Goal: Check status: Check status

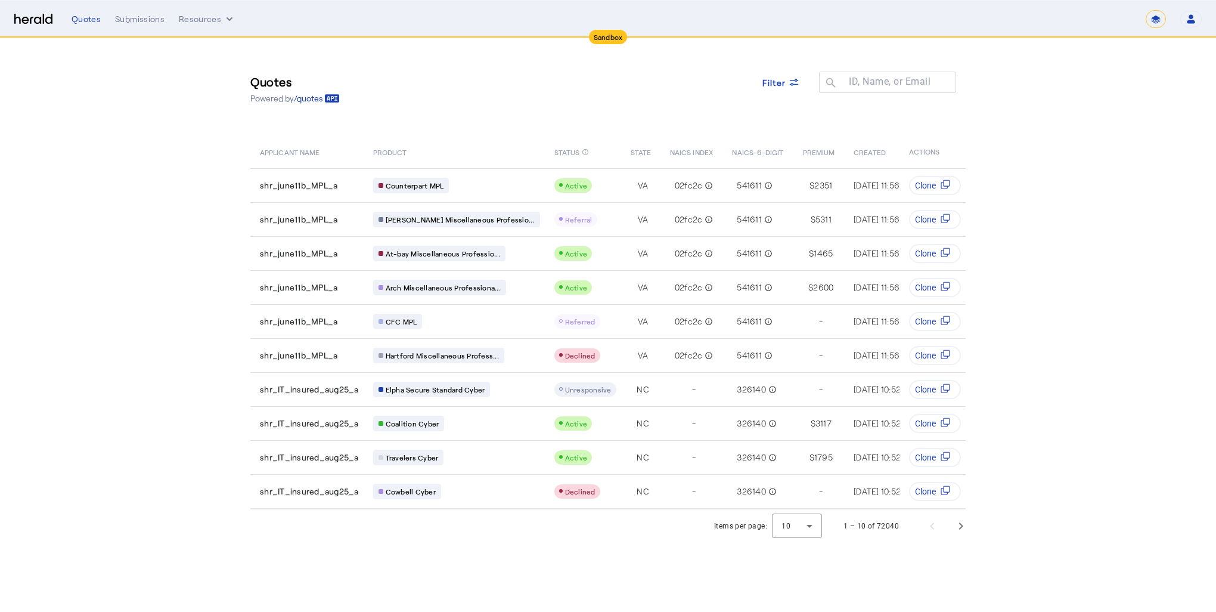
select select "*******"
click at [789, 88] on icon at bounding box center [794, 82] width 12 height 12
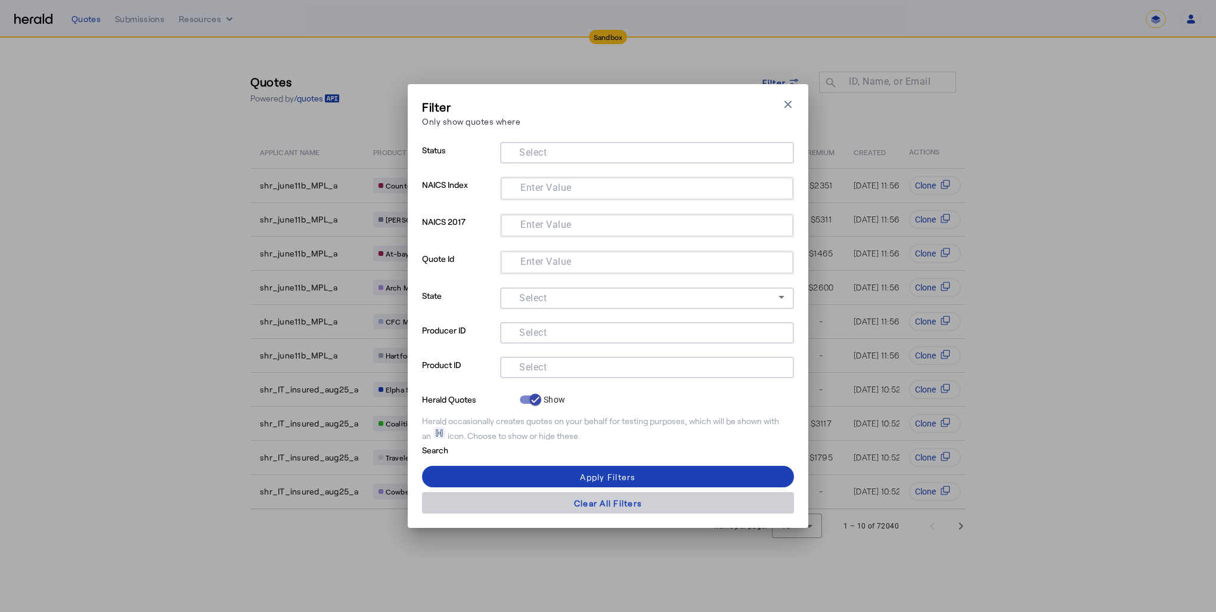
click at [629, 506] on div "Clear All Filters" at bounding box center [608, 503] width 68 height 13
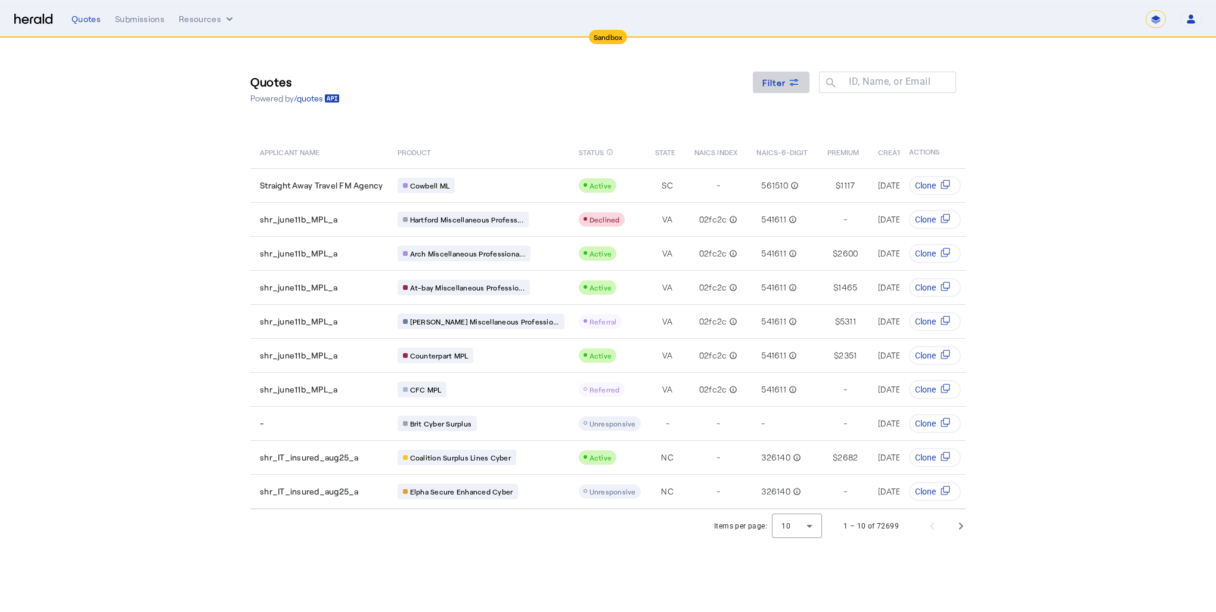
click at [774, 89] on span at bounding box center [781, 82] width 57 height 29
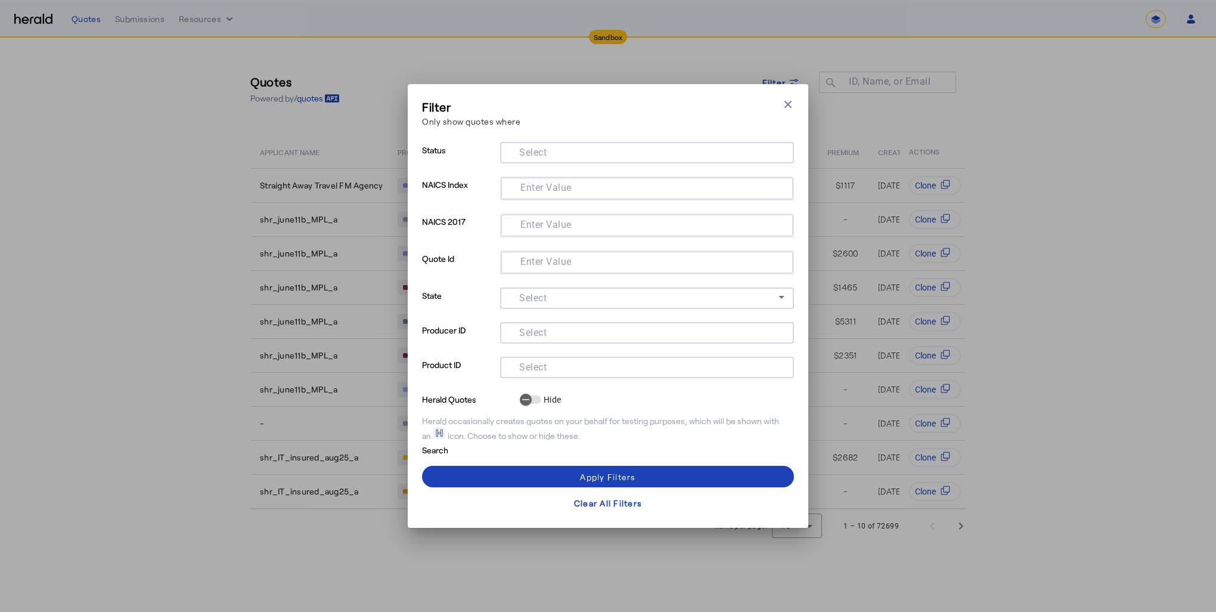
click at [527, 369] on mat-label "Select" at bounding box center [532, 366] width 27 height 11
click at [527, 369] on input "Select" at bounding box center [645, 366] width 270 height 14
paste input "**********"
type input "**********"
click at [631, 477] on div "Apply Filters" at bounding box center [607, 476] width 55 height 13
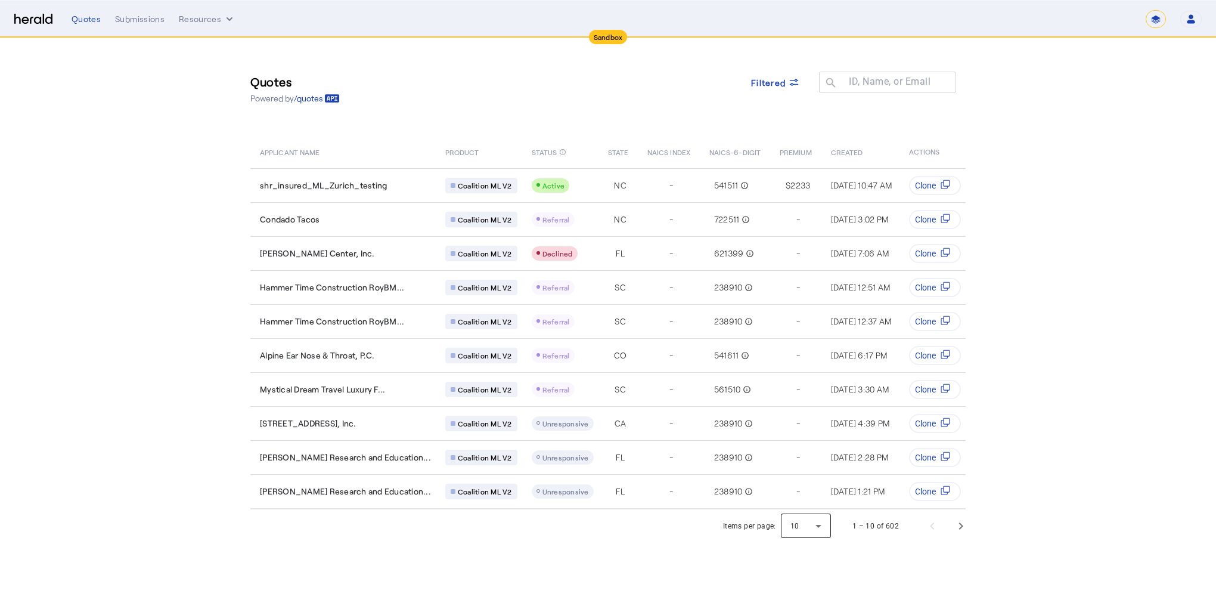
click at [818, 532] on div at bounding box center [806, 526] width 50 height 29
click at [817, 506] on mat-option "50" at bounding box center [807, 497] width 50 height 29
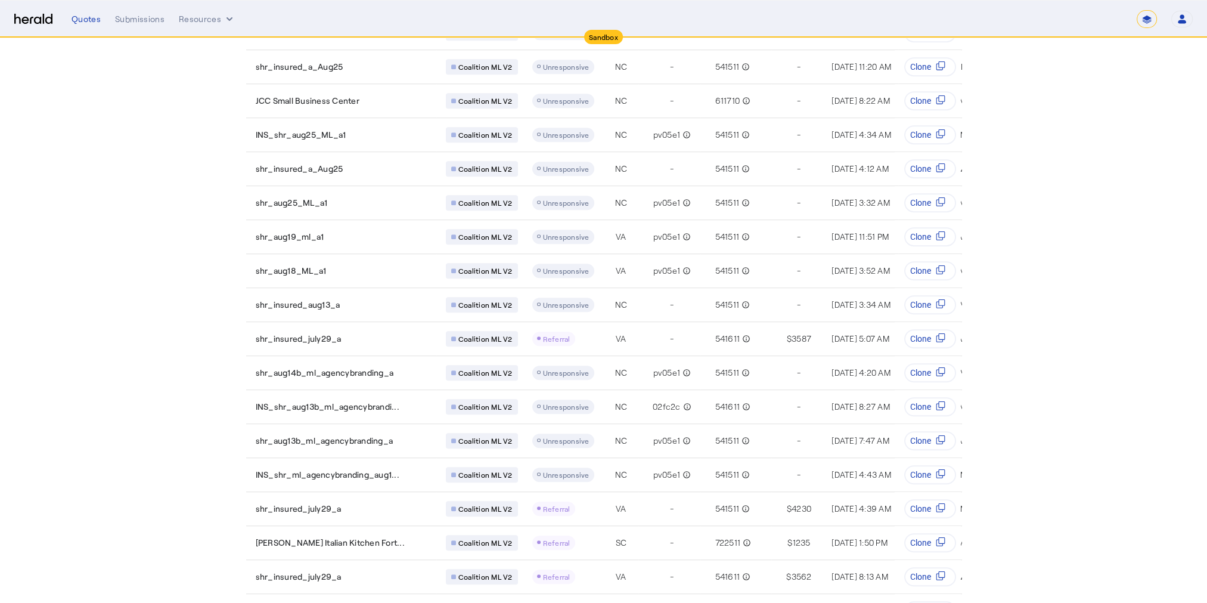
scroll to position [1278, 0]
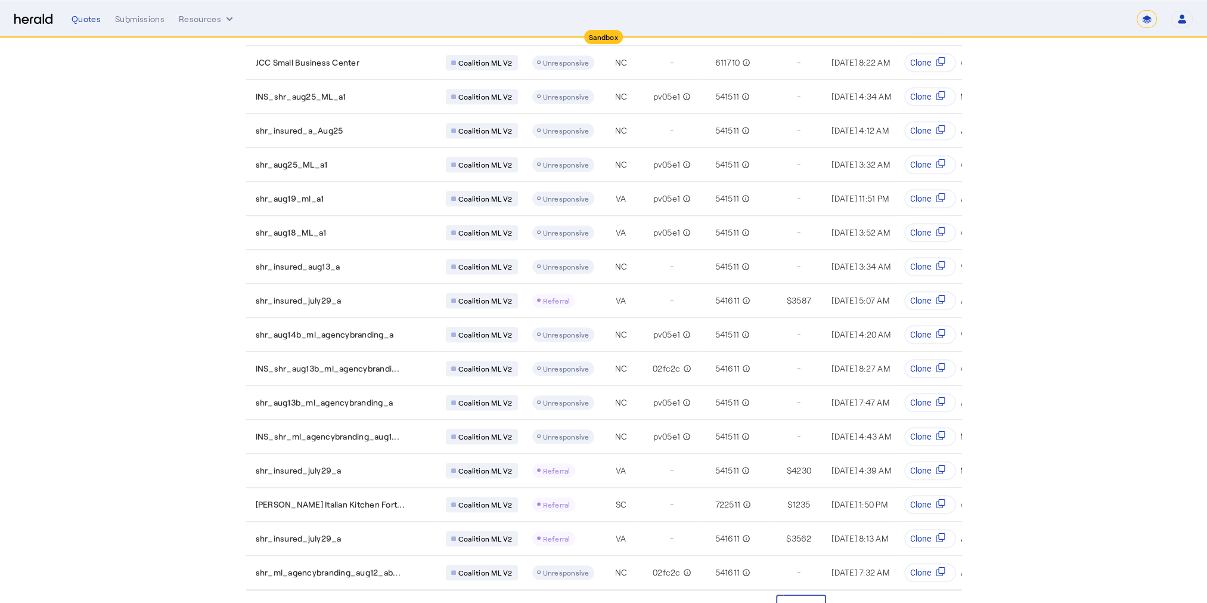
click at [819, 593] on div at bounding box center [801, 607] width 50 height 29
click at [971, 584] on div at bounding box center [603, 301] width 1207 height 603
click at [961, 593] on span "Next page" at bounding box center [957, 607] width 29 height 29
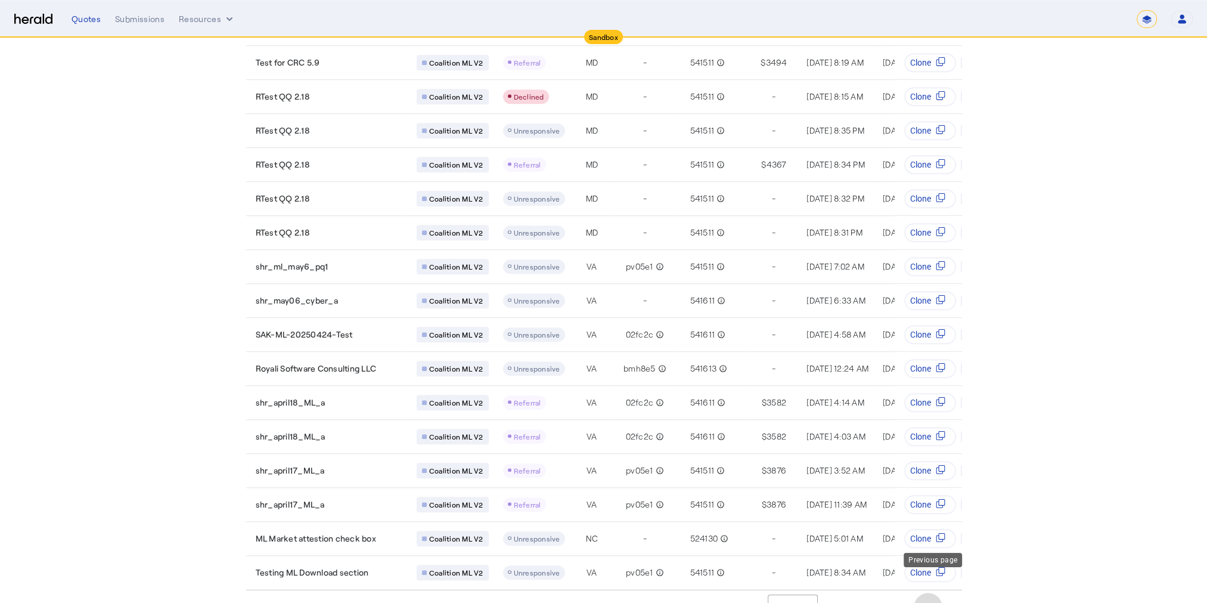
click at [926, 593] on span "Previous page" at bounding box center [928, 607] width 29 height 29
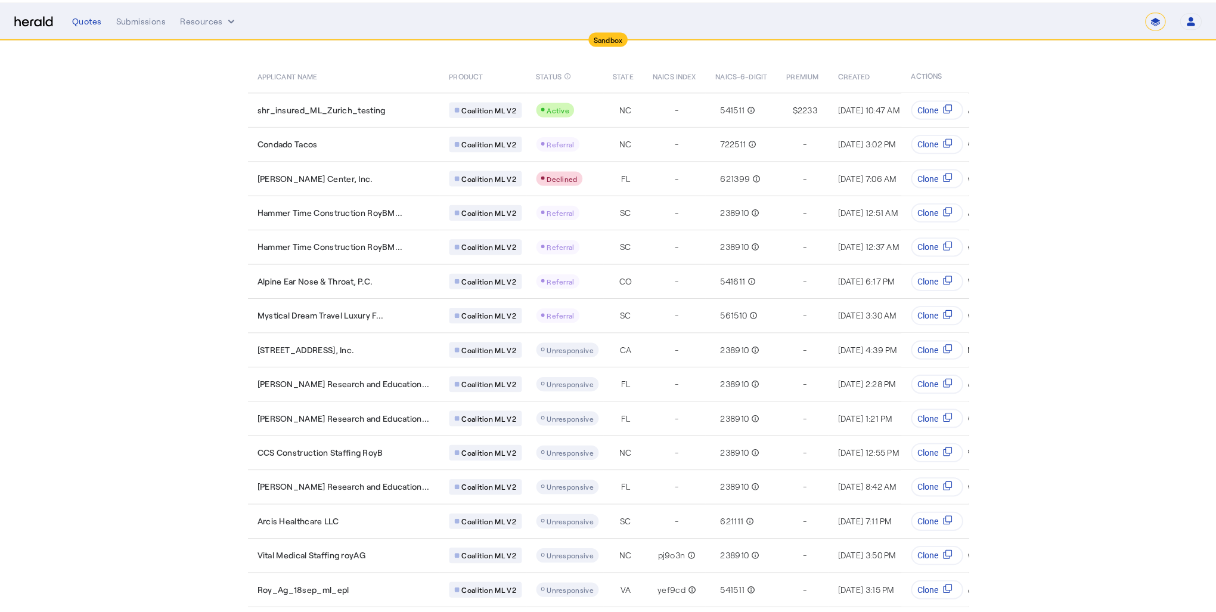
scroll to position [0, 0]
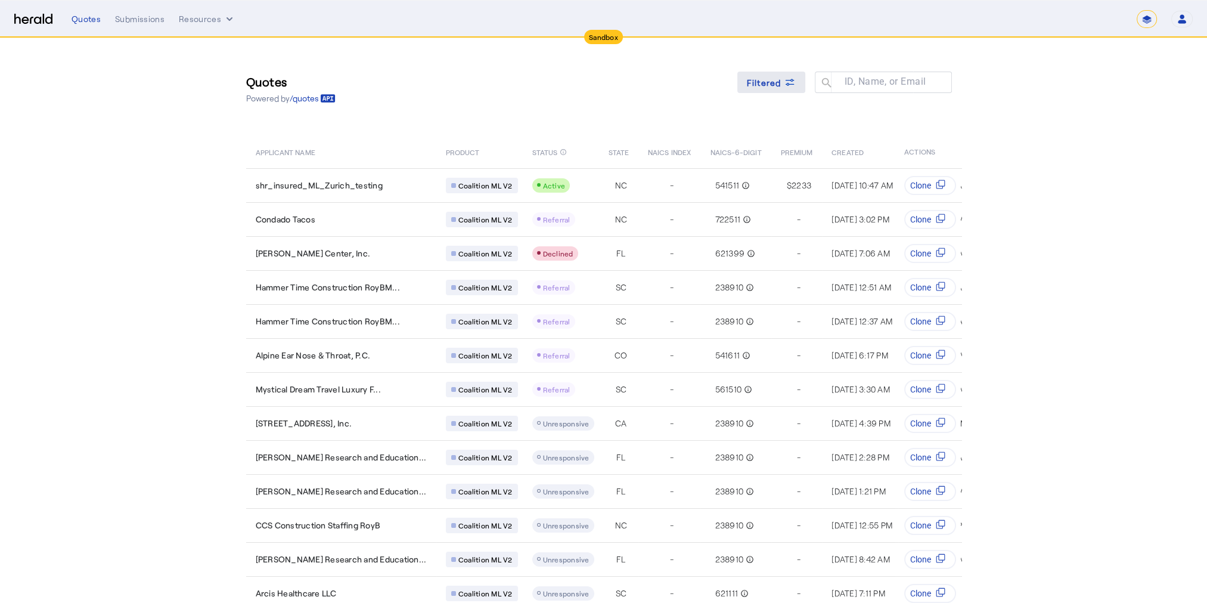
click at [780, 86] on span "Filtered" at bounding box center [764, 82] width 35 height 13
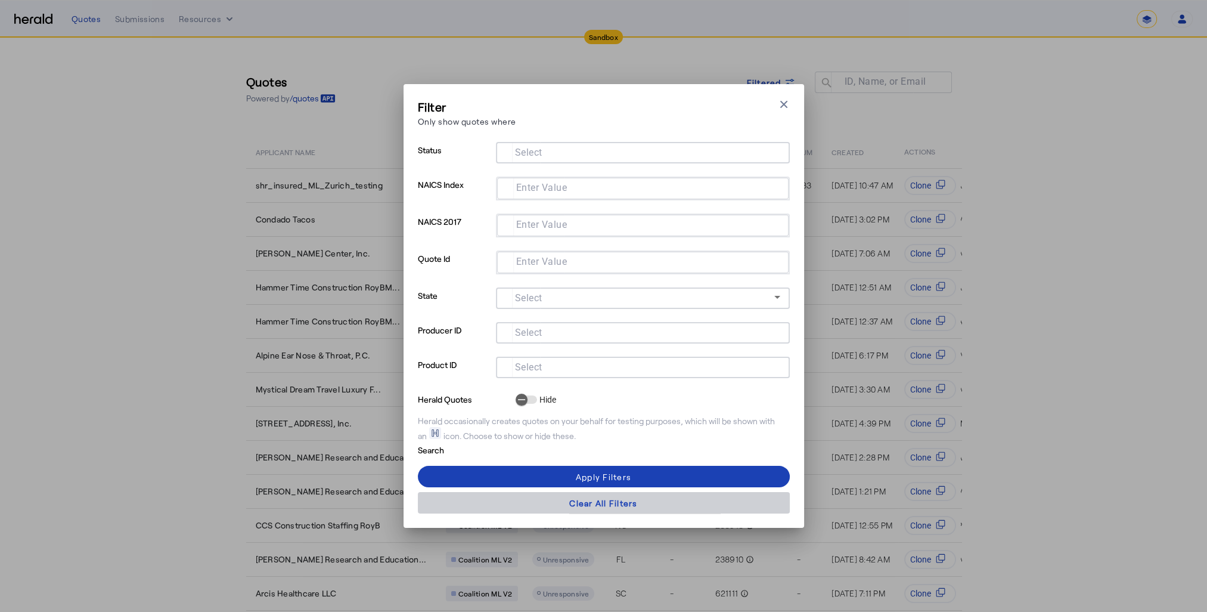
click at [610, 504] on div "Clear All Filters" at bounding box center [603, 503] width 68 height 13
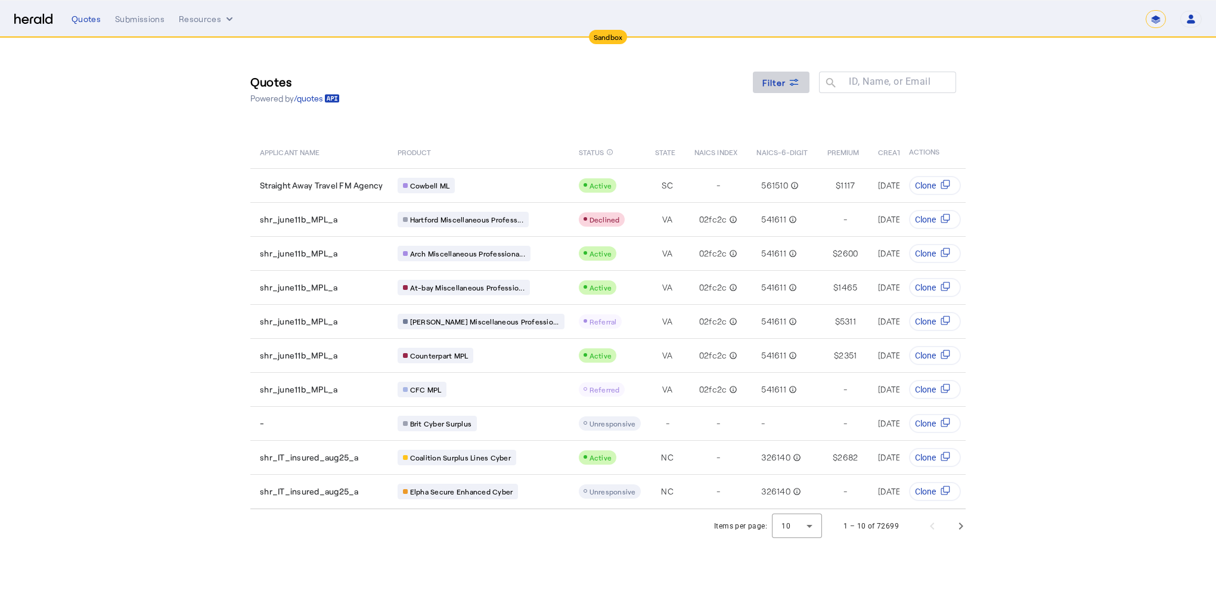
click at [787, 82] on div "Filter" at bounding box center [782, 82] width 38 height 13
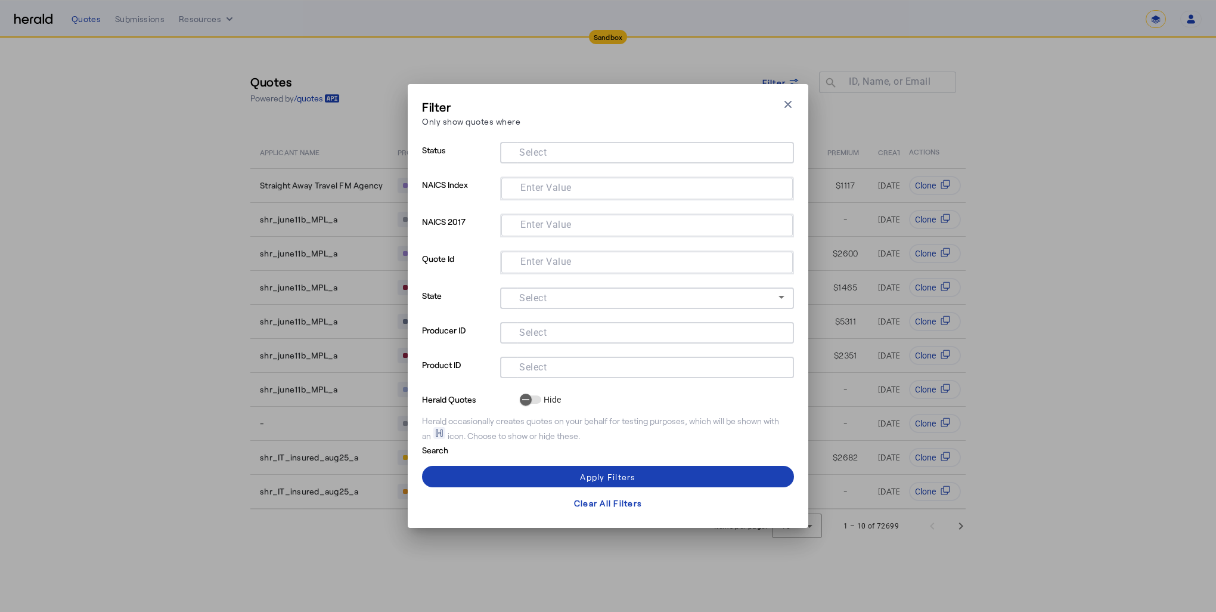
click at [570, 369] on input "Select" at bounding box center [645, 366] width 270 height 14
paste input "**********"
type input "**********"
click at [608, 484] on span at bounding box center [608, 476] width 372 height 29
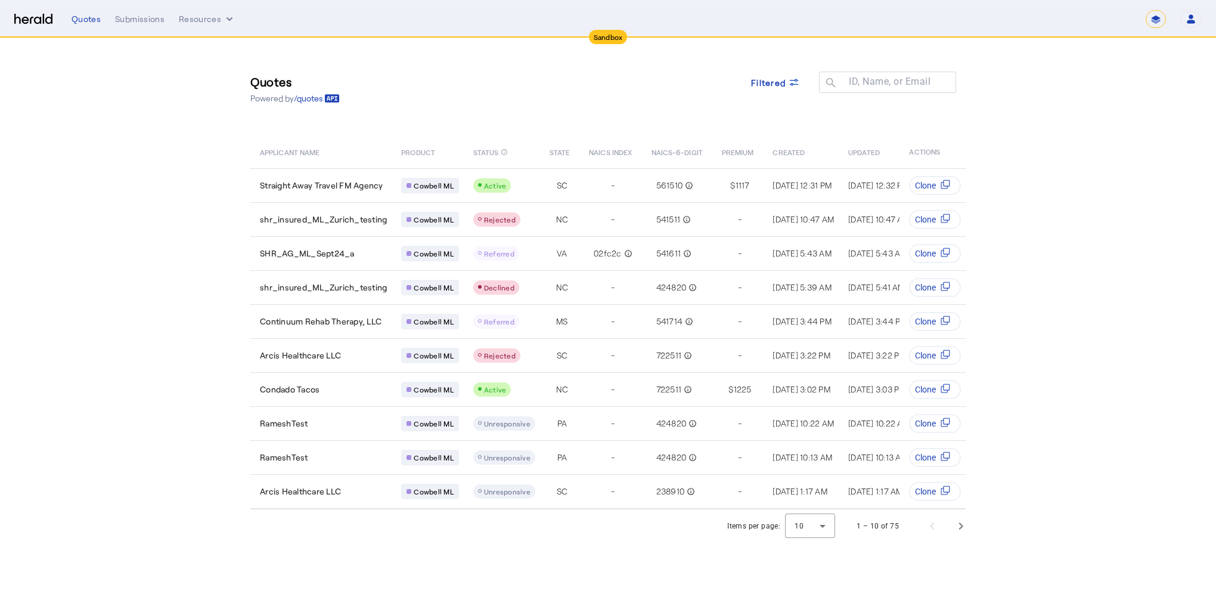
drag, startPoint x: 427, startPoint y: 185, endPoint x: 1087, endPoint y: 299, distance: 670.3
click at [1087, 299] on section "Quotes Powered by /quotes Filtered ID, Name, or Email search APPLICANT NAME PRO…" at bounding box center [608, 290] width 1216 height 504
click at [787, 87] on div "Filtered" at bounding box center [775, 82] width 49 height 13
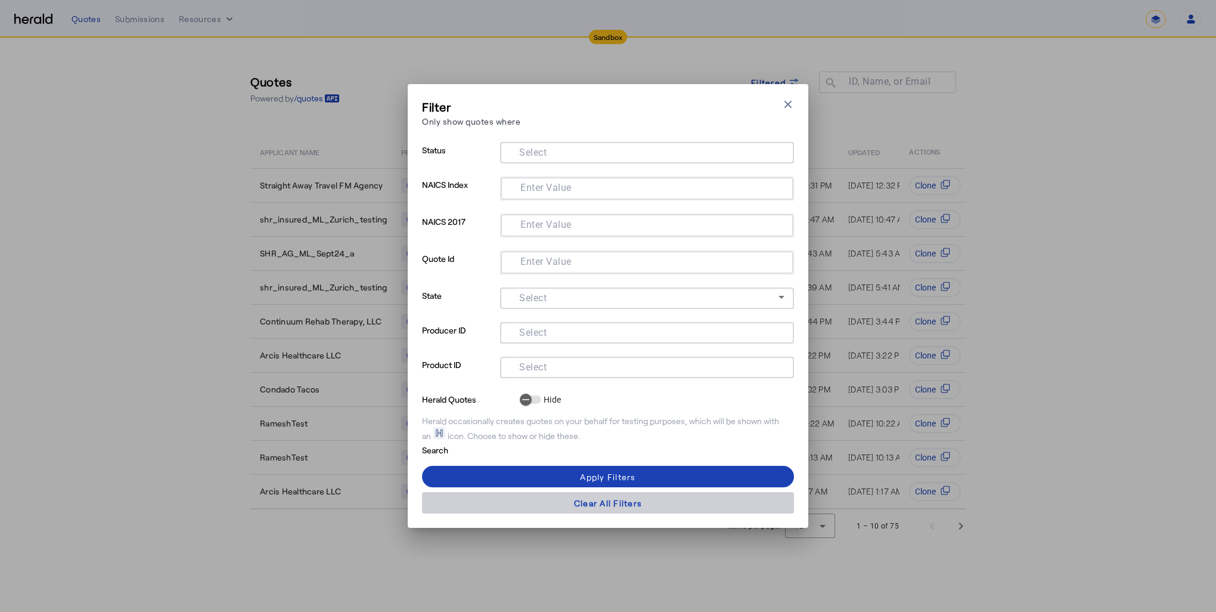
click at [597, 504] on div "Clear All Filters" at bounding box center [608, 503] width 68 height 13
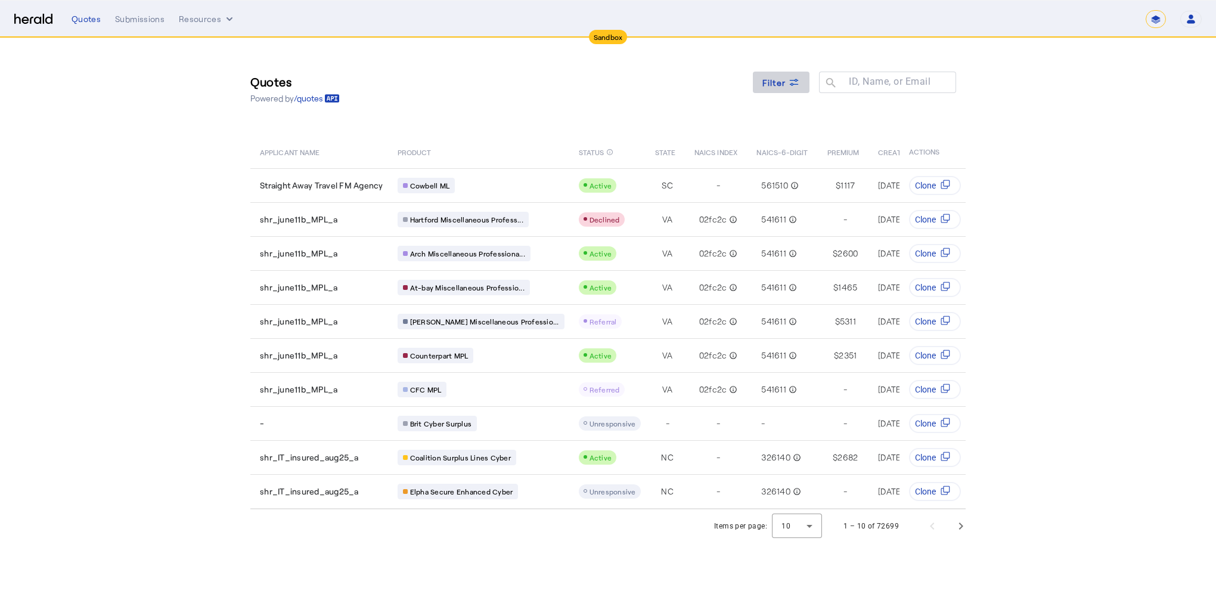
click at [777, 92] on span at bounding box center [781, 82] width 57 height 29
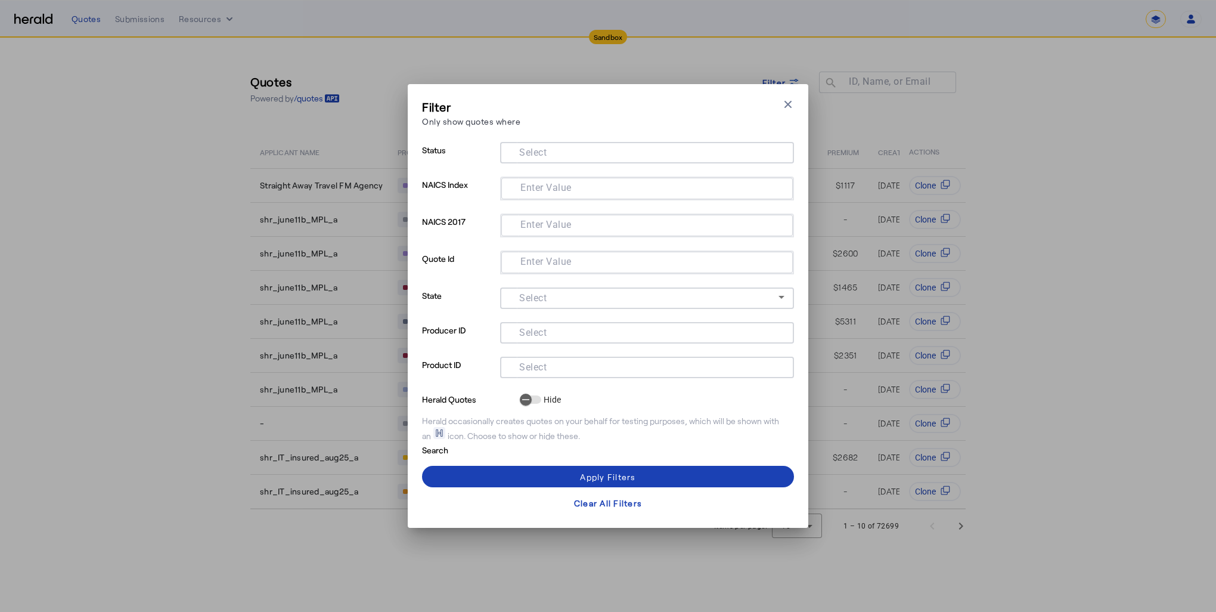
click at [541, 365] on mat-label "Select" at bounding box center [532, 366] width 27 height 11
click at [541, 365] on input "Select" at bounding box center [645, 366] width 270 height 14
paste input "**********"
type input "**********"
click at [636, 473] on div "Apply Filters" at bounding box center [607, 476] width 55 height 13
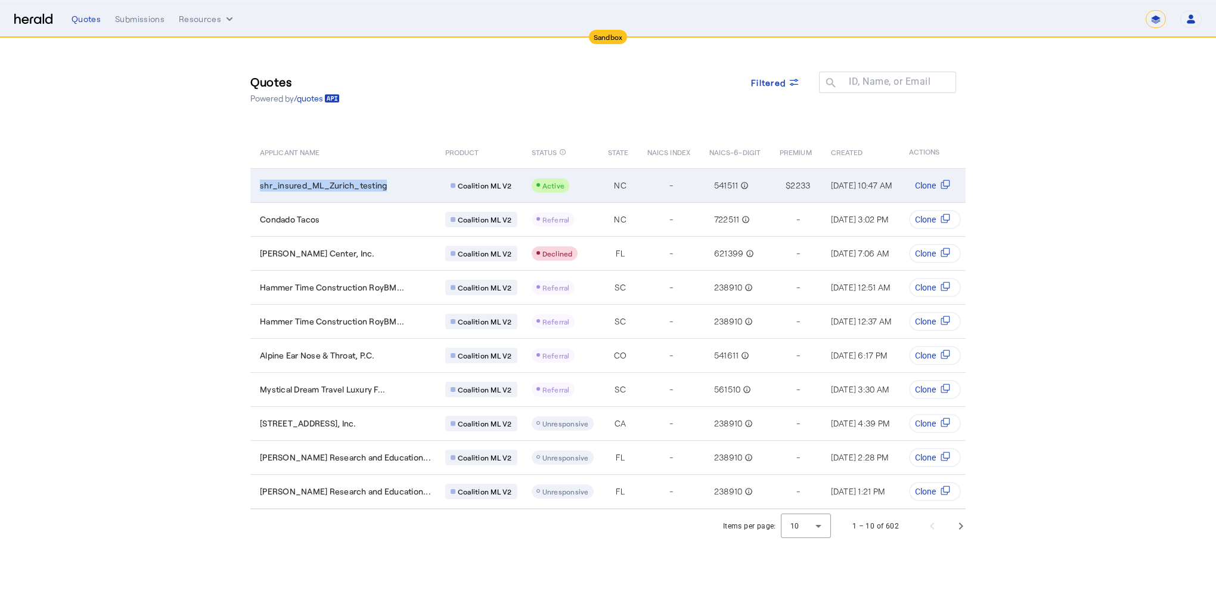
copy span "shr_insured_ML_Zurich_testing"
drag, startPoint x: 253, startPoint y: 186, endPoint x: 386, endPoint y: 192, distance: 133.7
click at [386, 192] on td "shr_insured_ML_Zurich_testing" at bounding box center [342, 185] width 185 height 34
click at [379, 187] on span "shr_insured_ML_Zurich_testing" at bounding box center [323, 185] width 127 height 12
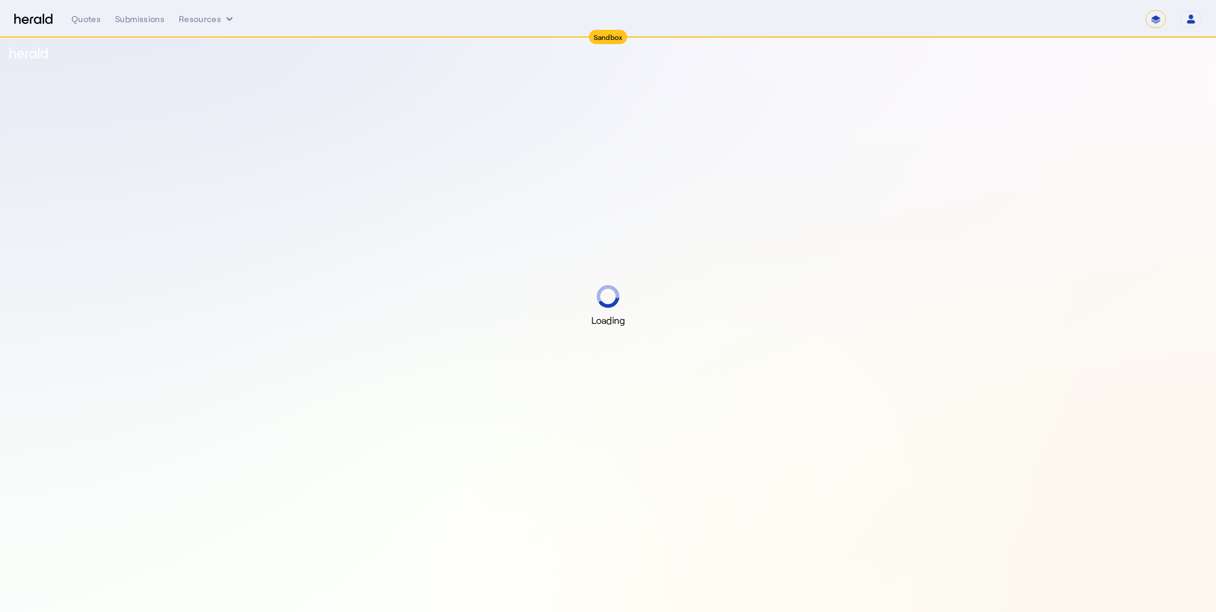
select select "*******"
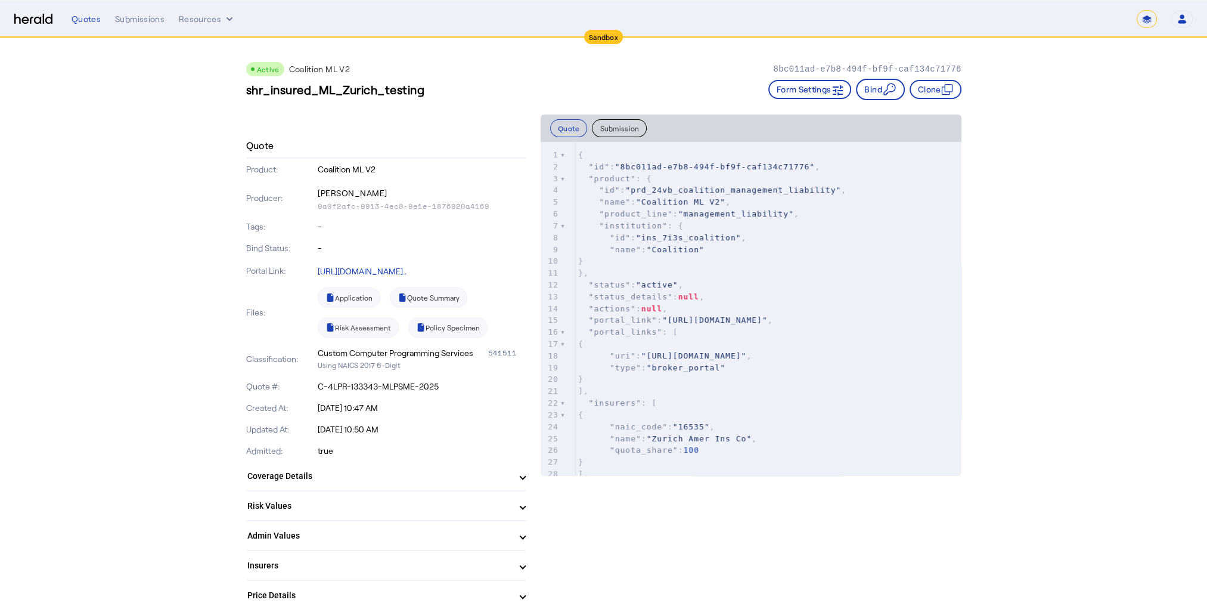
drag, startPoint x: 792, startPoint y: 70, endPoint x: 972, endPoint y: 70, distance: 180.0
copy p "8bc011ad-e7b8-494f-bf9f-caf134c71776"
